Goal: Check status: Check status

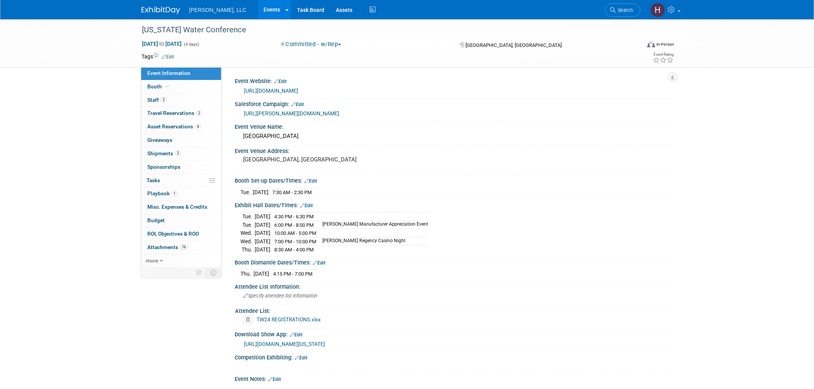
click at [258, 5] on link "Events" at bounding box center [272, 9] width 28 height 19
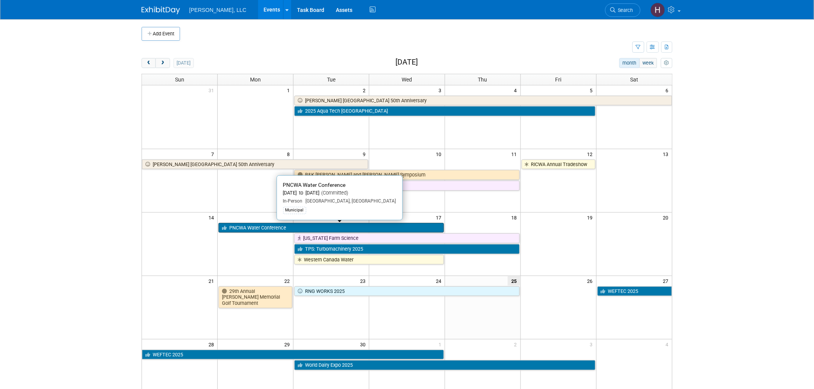
click at [342, 227] on link "PNCWA Water Conference" at bounding box center [330, 228] width 225 height 10
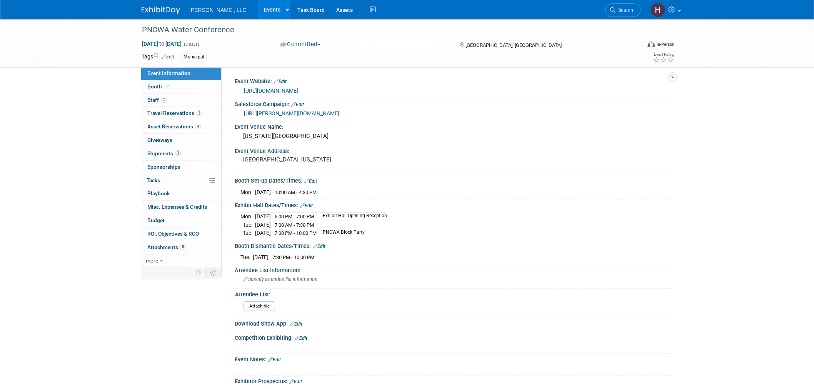
select select "Municipal"
click at [174, 150] on link "3 Shipments 3" at bounding box center [181, 153] width 80 height 13
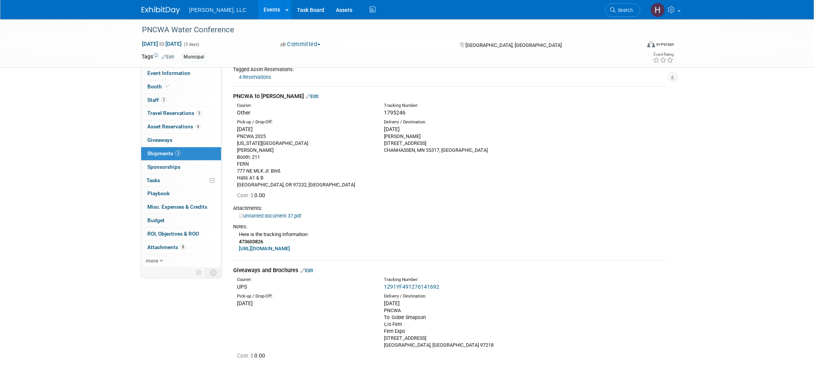
scroll to position [213, 0]
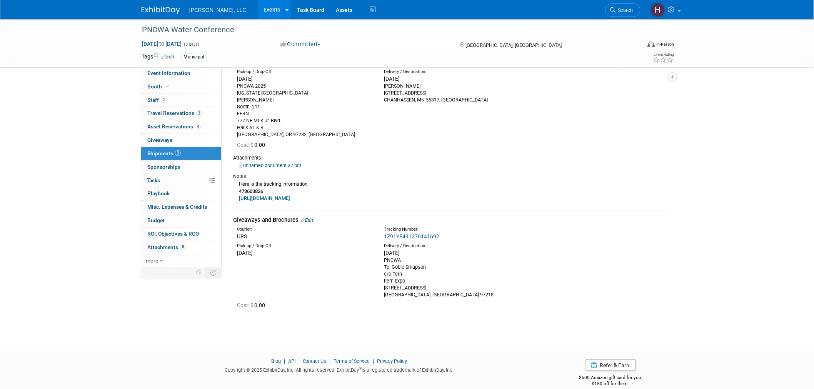
click at [254, 189] on b "473603826" at bounding box center [251, 191] width 24 height 6
copy b "473603826"
click at [264, 197] on link "https://www.tforcefreight.com/ltl/apps/Tracking" at bounding box center [264, 198] width 51 height 6
click at [258, 10] on link "Events" at bounding box center [272, 9] width 28 height 19
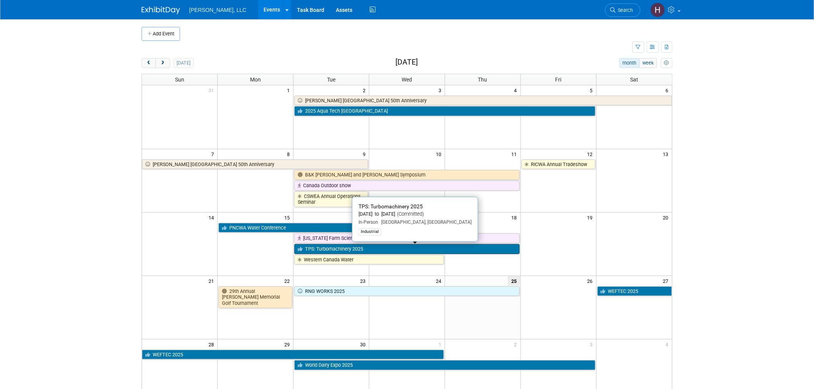
click at [322, 250] on link "TPS: Turbomachinery 2025" at bounding box center [406, 249] width 225 height 10
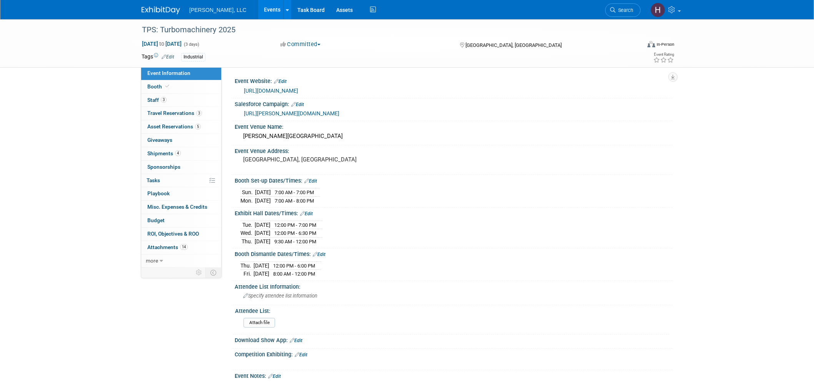
select select "Industrial"
click at [166, 152] on span "Shipments 4" at bounding box center [163, 153] width 33 height 6
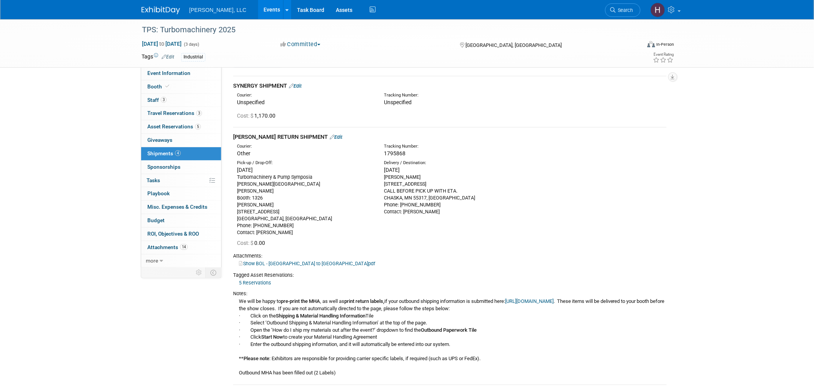
scroll to position [43, 0]
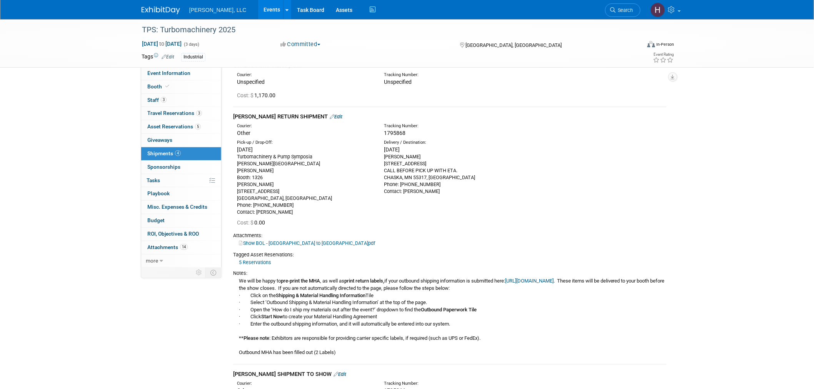
click at [258, 13] on link "Events" at bounding box center [272, 9] width 28 height 19
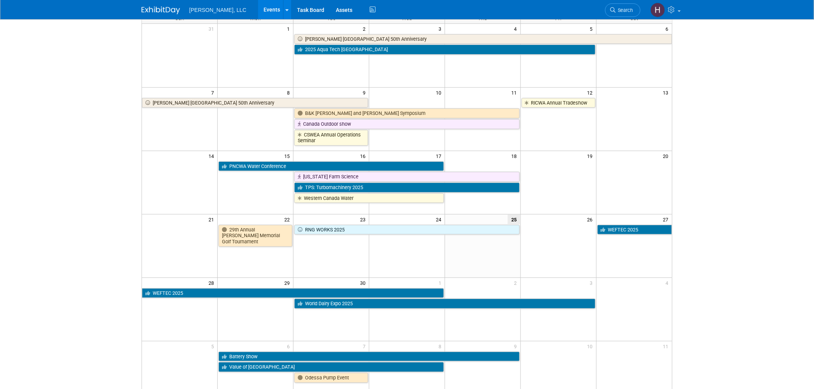
scroll to position [160, 0]
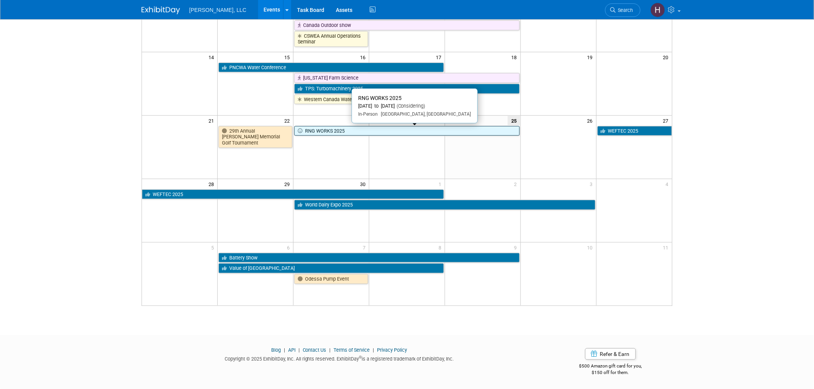
click at [385, 131] on link "RNG WORKS 2025" at bounding box center [406, 131] width 225 height 10
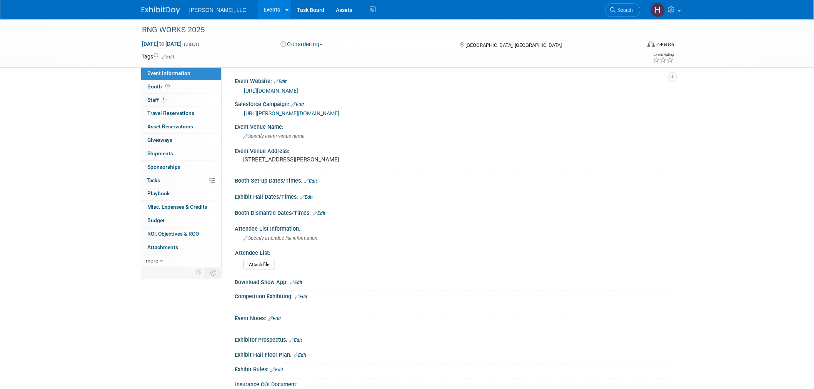
click at [258, 14] on link "Events" at bounding box center [272, 9] width 28 height 19
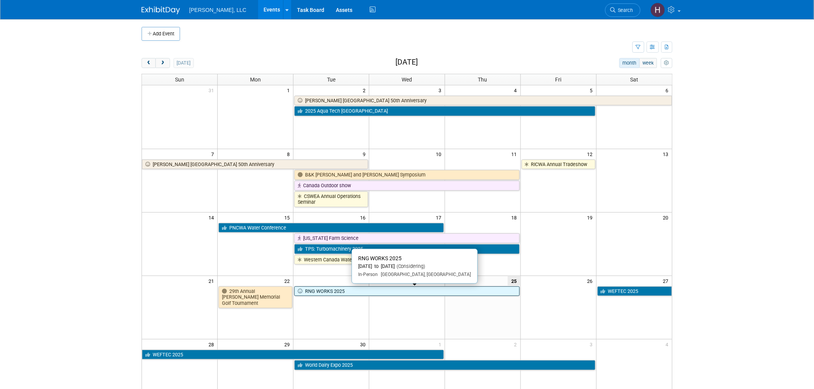
click at [501, 292] on link "RNG WORKS 2025" at bounding box center [406, 292] width 225 height 10
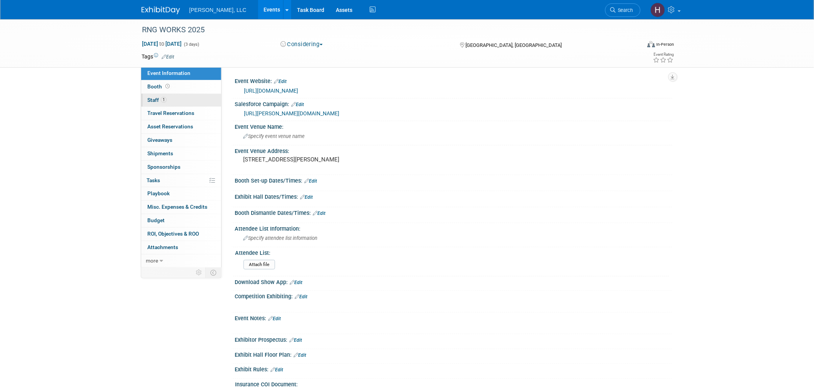
click at [170, 96] on link "1 Staff 1" at bounding box center [181, 100] width 80 height 13
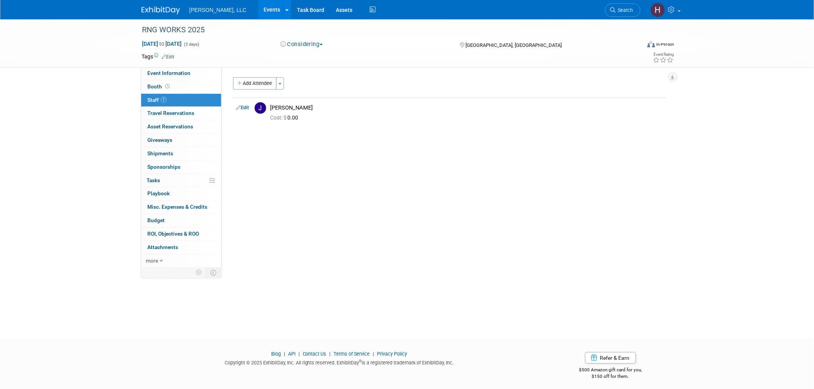
click at [258, 8] on link "Events" at bounding box center [272, 9] width 28 height 19
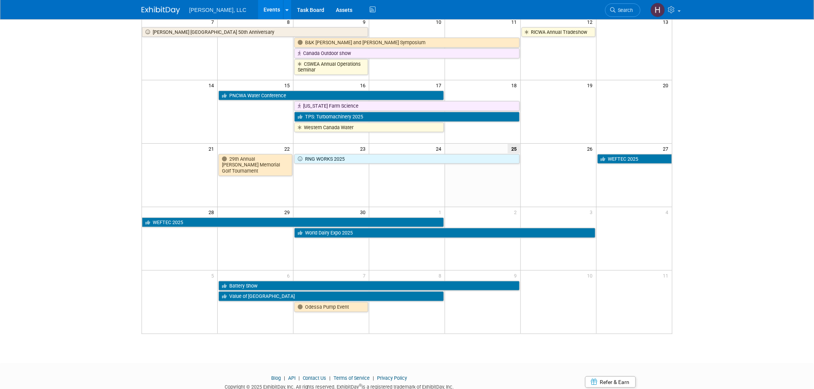
scroll to position [118, 0]
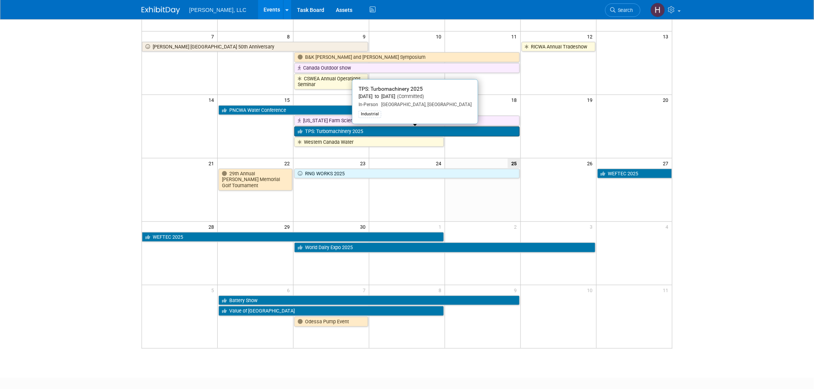
click at [347, 132] on link "TPS: Turbomachinery 2025" at bounding box center [406, 132] width 225 height 10
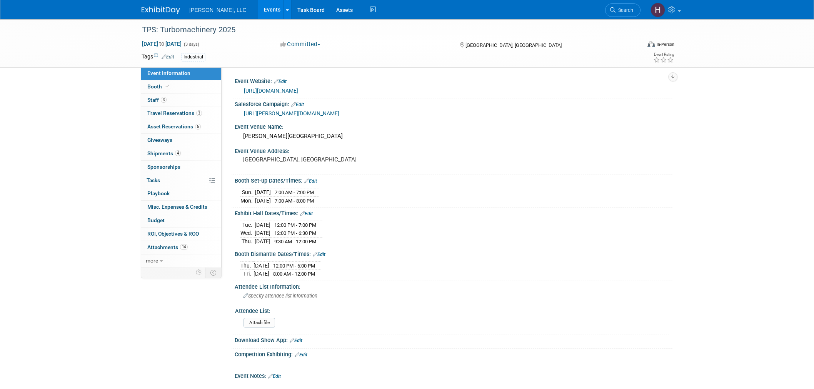
select select "Industrial"
click at [202, 157] on link "4 Shipments 4" at bounding box center [181, 153] width 80 height 13
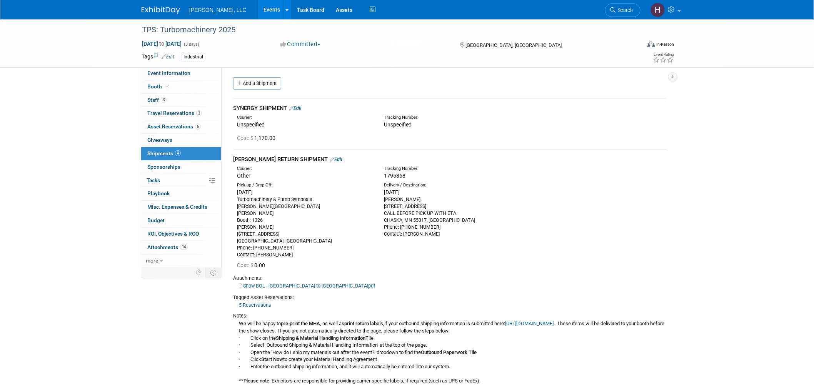
click at [402, 175] on span "1795868" at bounding box center [395, 176] width 22 height 6
copy span "1795868"
click at [481, 195] on div "[DATE]" at bounding box center [451, 192] width 135 height 8
drag, startPoint x: 406, startPoint y: 172, endPoint x: 385, endPoint y: 173, distance: 21.2
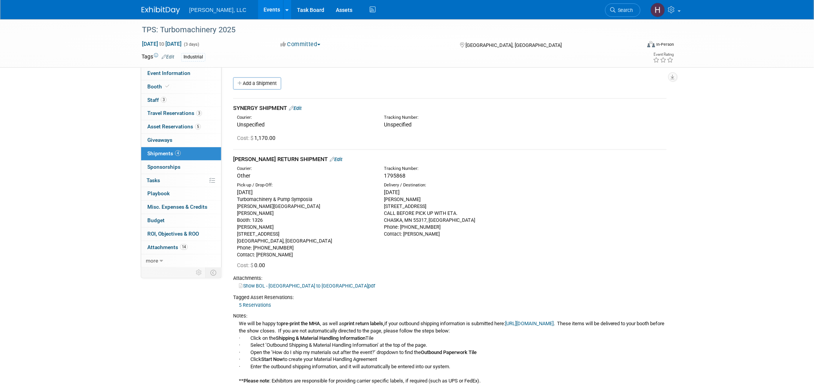
click at [385, 173] on div "1795868" at bounding box center [470, 176] width 172 height 8
copy span "1795868"
click at [433, 232] on div "[PERSON_NAME] 4280 NOREX DRIVE CALL BEFORE PICK UP WITH ETA. [GEOGRAPHIC_DATA] …" at bounding box center [451, 217] width 135 height 42
click at [290, 283] on link "Show BOL - [GEOGRAPHIC_DATA] to [GEOGRAPHIC_DATA]pdf" at bounding box center [307, 286] width 136 height 6
